Goal: Check status

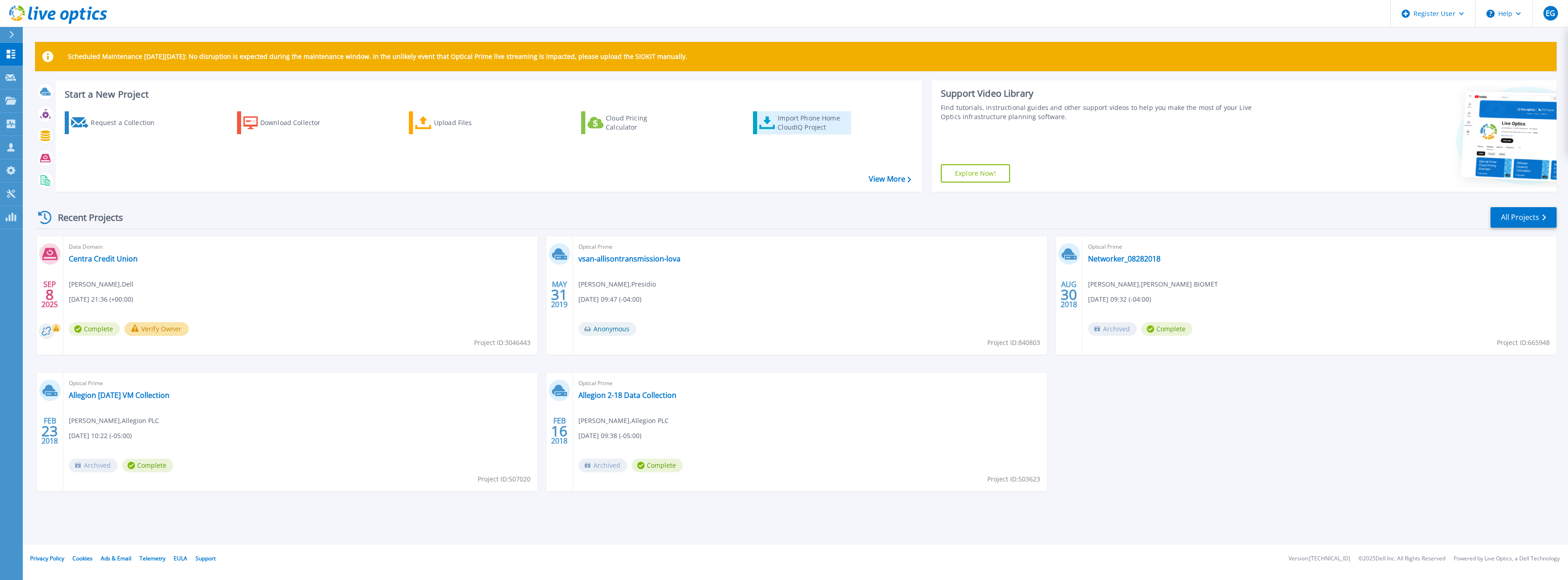
click at [788, 128] on div "Import Phone Home CloudIQ Project" at bounding box center [813, 122] width 71 height 18
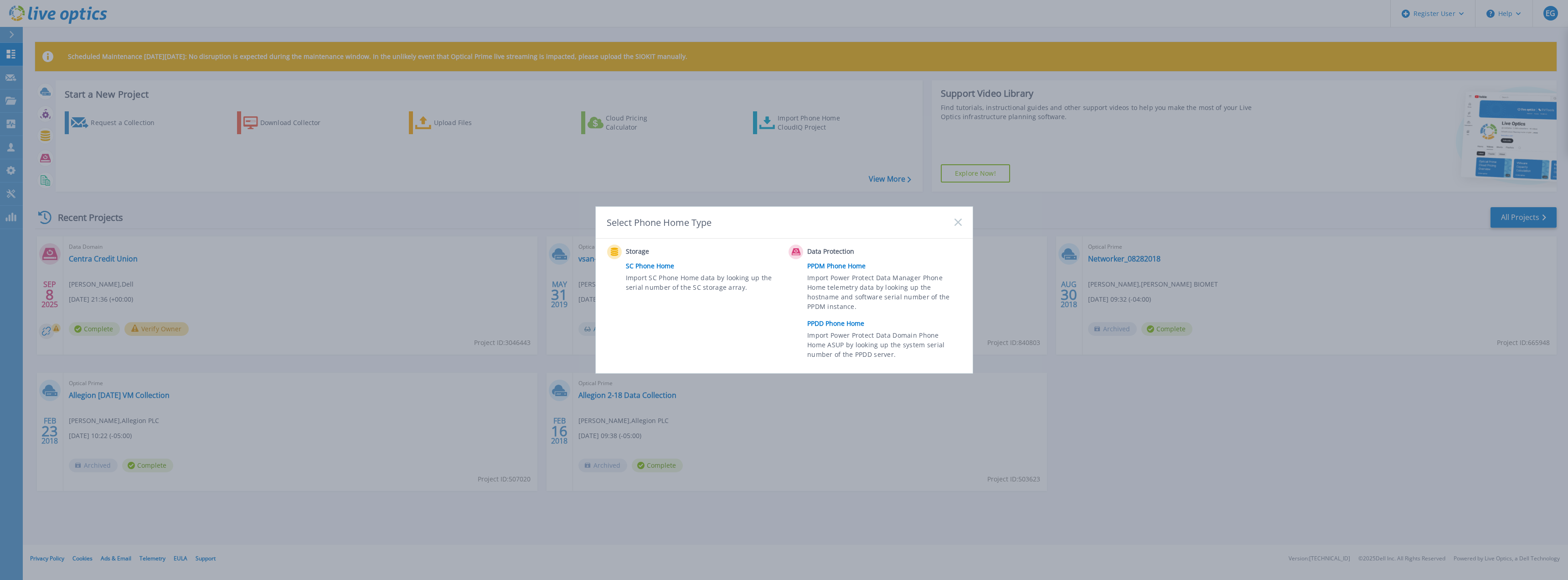
click at [841, 325] on link "PPDD Phone Home" at bounding box center [887, 324] width 159 height 14
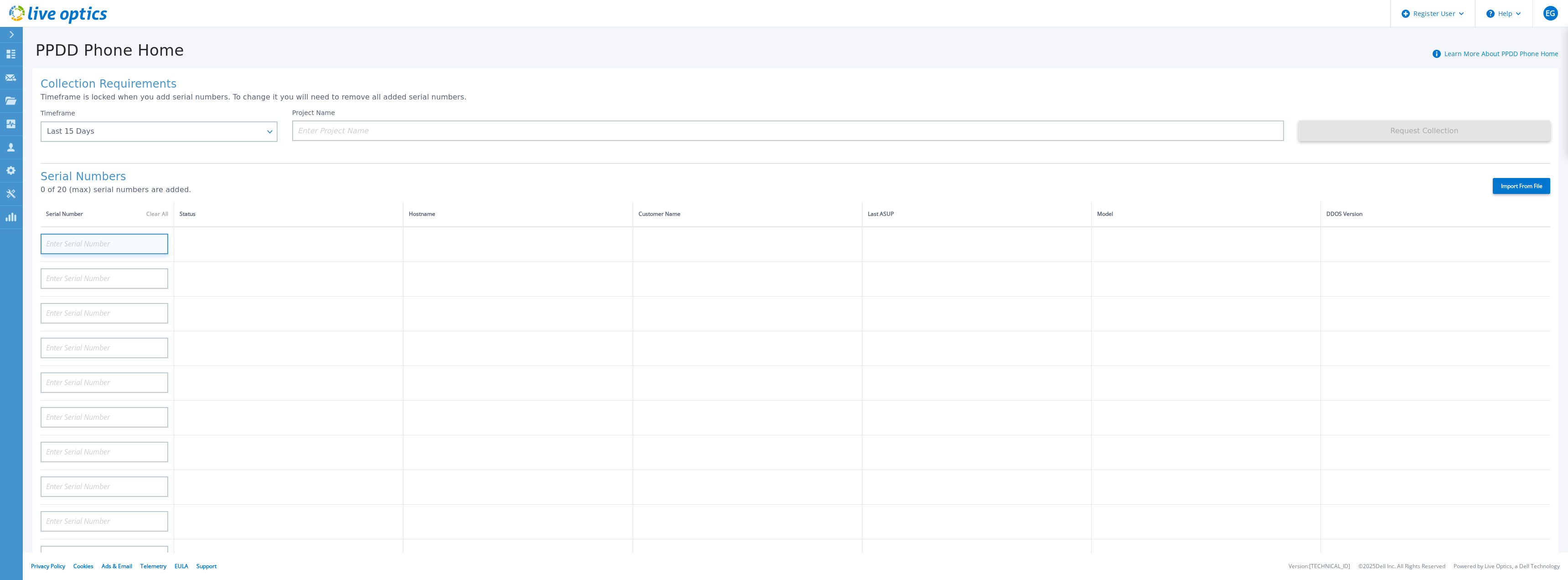
click at [66, 244] on input at bounding box center [104, 244] width 128 height 20
paste input "APX00245104920"
type input "APX00245104920"
click at [140, 278] on input at bounding box center [104, 278] width 128 height 20
paste input "APX00245104920"
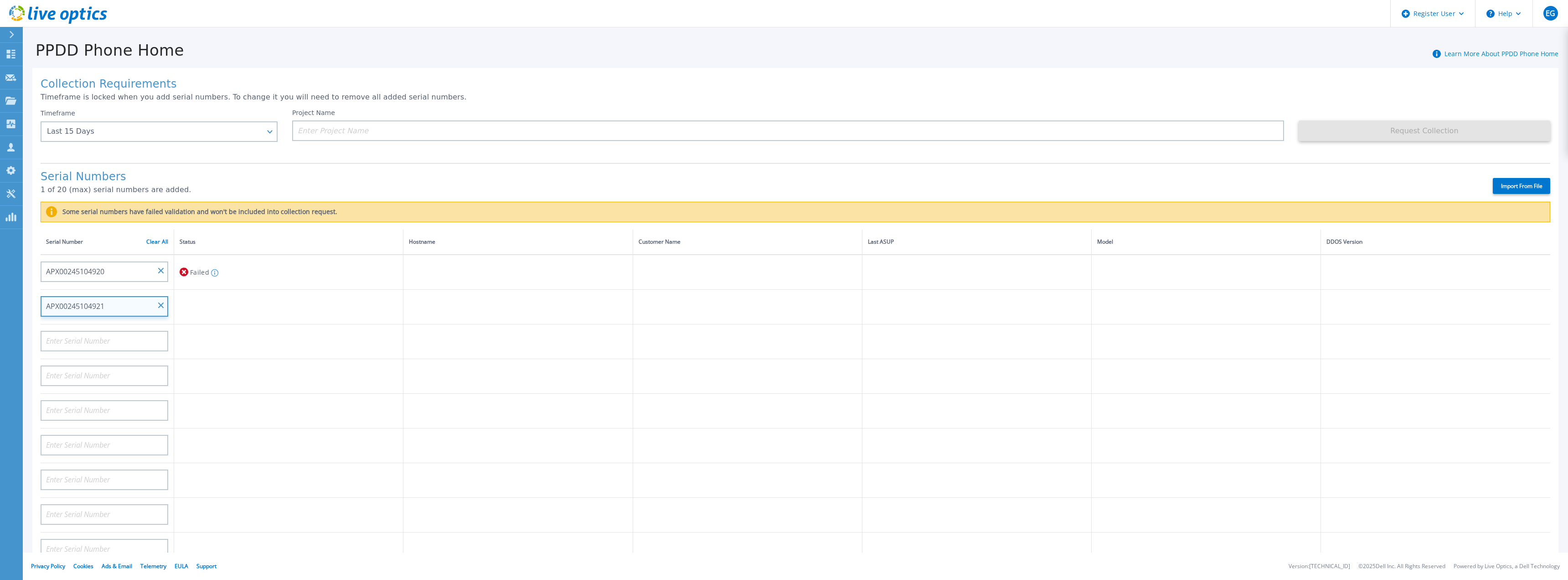
type input "APX00245104921"
click at [259, 349] on td at bounding box center [289, 341] width 229 height 34
